Goal: Transaction & Acquisition: Purchase product/service

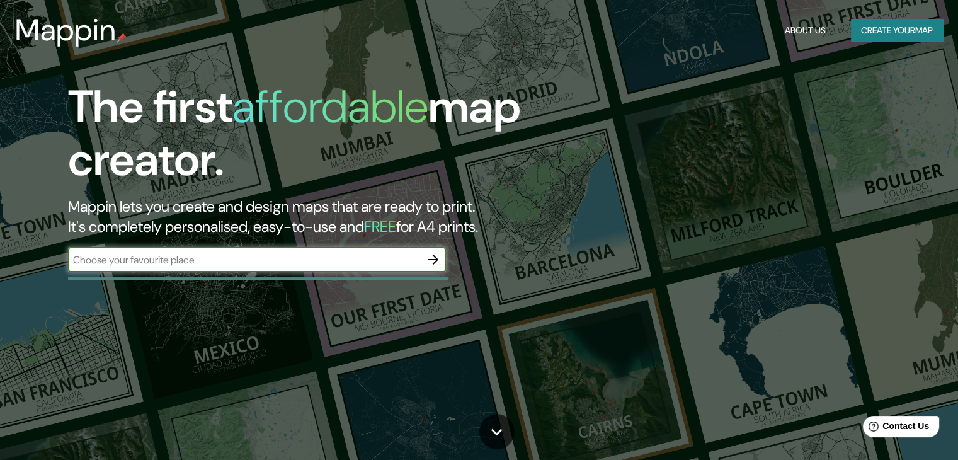
click at [315, 256] on input "text" at bounding box center [244, 260] width 353 height 14
type input "[GEOGRAPHIC_DATA]"
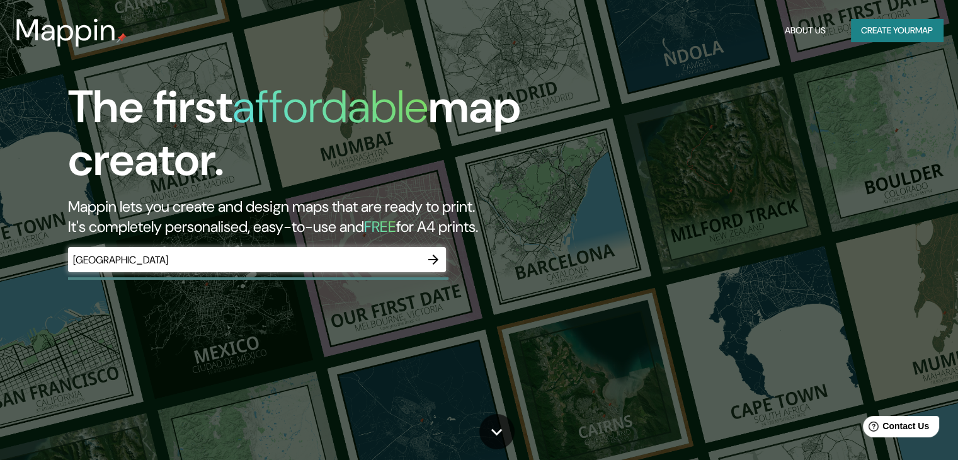
click at [442, 249] on div at bounding box center [433, 259] width 25 height 25
click at [433, 257] on icon "button" at bounding box center [433, 259] width 15 height 15
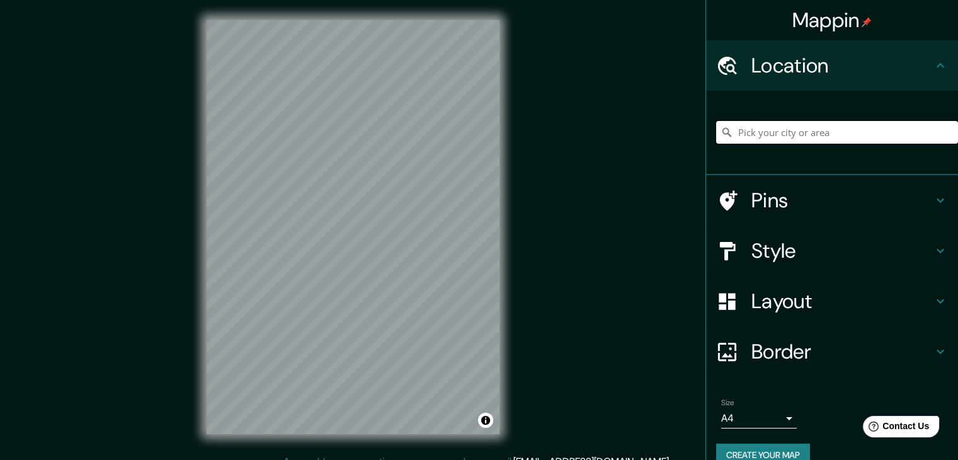
click at [768, 133] on input "Pick your city or area" at bounding box center [837, 132] width 242 height 23
click at [759, 138] on input "Pick your city or area" at bounding box center [837, 132] width 242 height 23
type input "[GEOGRAPHIC_DATA], [GEOGRAPHIC_DATA]"
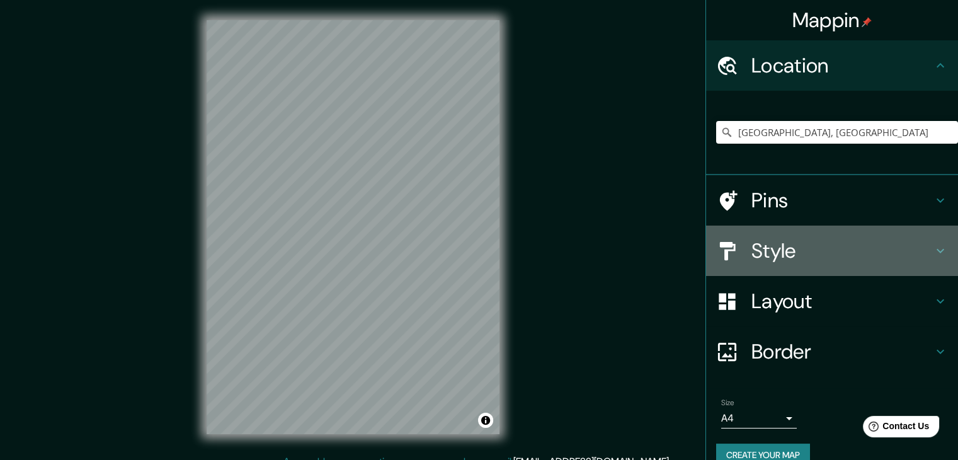
click at [836, 254] on h4 "Style" at bounding box center [841, 250] width 181 height 25
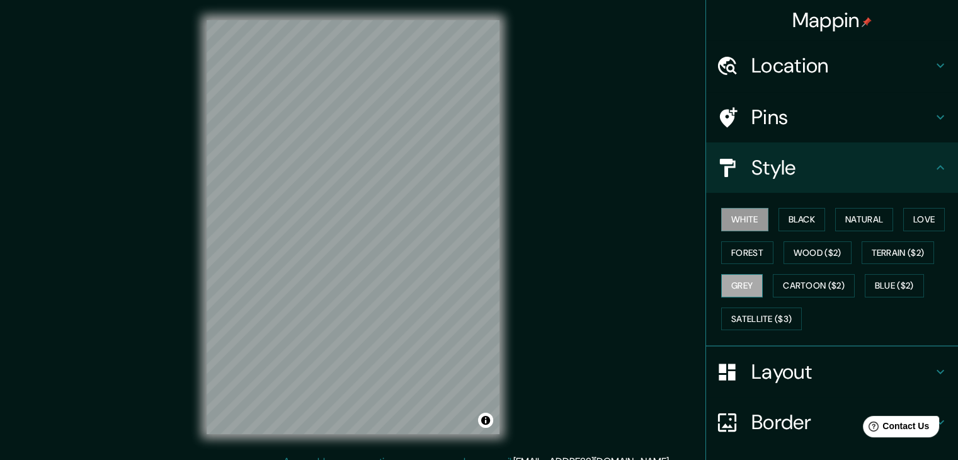
click at [748, 285] on button "Grey" at bounding box center [742, 285] width 42 height 23
click at [731, 216] on button "White" at bounding box center [744, 219] width 47 height 23
click at [739, 281] on button "Grey" at bounding box center [742, 285] width 42 height 23
click at [721, 218] on button "White" at bounding box center [744, 219] width 47 height 23
